Goal: Navigation & Orientation: Find specific page/section

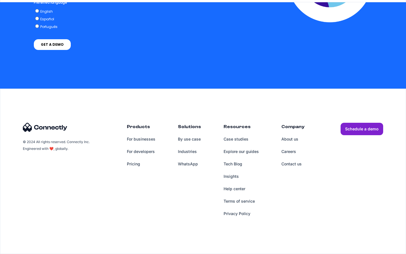
scroll to position [2321, 0]
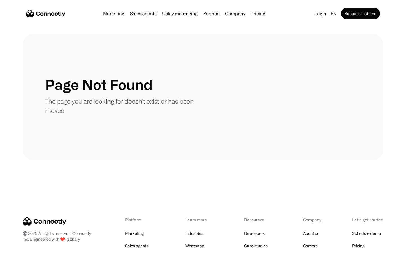
scroll to position [103, 0]
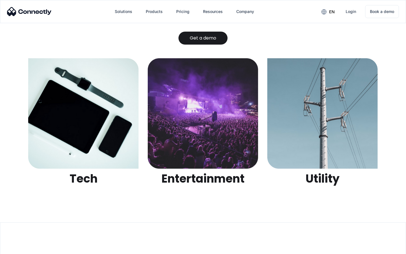
scroll to position [1780, 0]
